Goal: Information Seeking & Learning: Learn about a topic

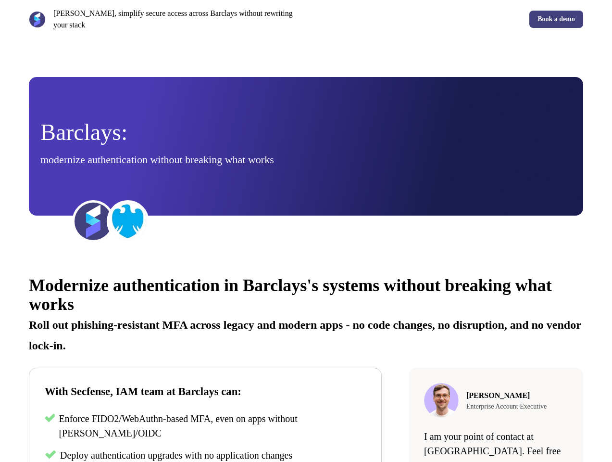
click at [306, 16] on div "[PERSON_NAME], simplify secure access across Barclays without rewriting your st…" at bounding box center [306, 19] width 612 height 38
click at [165, 16] on p "[PERSON_NAME], simplify secure access across Barclays without rewriting your st…" at bounding box center [177, 19] width 249 height 23
click at [447, 16] on div "Book a demo" at bounding box center [447, 19] width 274 height 17
click at [306, 140] on div "Barclays: modernize authentication without breaking what works" at bounding box center [305, 146] width 531 height 50
click at [93, 215] on img at bounding box center [93, 221] width 38 height 38
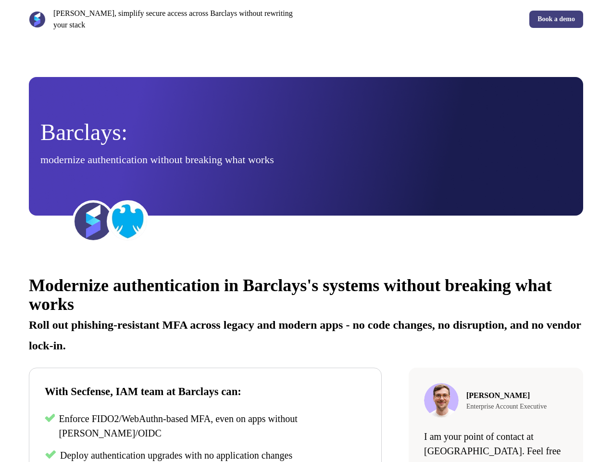
click at [128, 215] on img at bounding box center [128, 221] width 38 height 38
click at [306, 359] on div "Modernize authentication in Barclays's systems without breaking what works Roll…" at bounding box center [306, 435] width 612 height 346
click at [306, 311] on p "Roll out phishing-resistant MFA across legacy and modern apps - no code changes…" at bounding box center [306, 331] width 554 height 41
click at [205, 421] on p "Enforce FIDO2/WebAuthn-based MFA, even on apps without [PERSON_NAME]/OIDC" at bounding box center [212, 425] width 307 height 29
click at [205, 450] on span "Deploy authentication upgrades with no application changes" at bounding box center [176, 455] width 232 height 11
